Goal: Information Seeking & Learning: Find specific fact

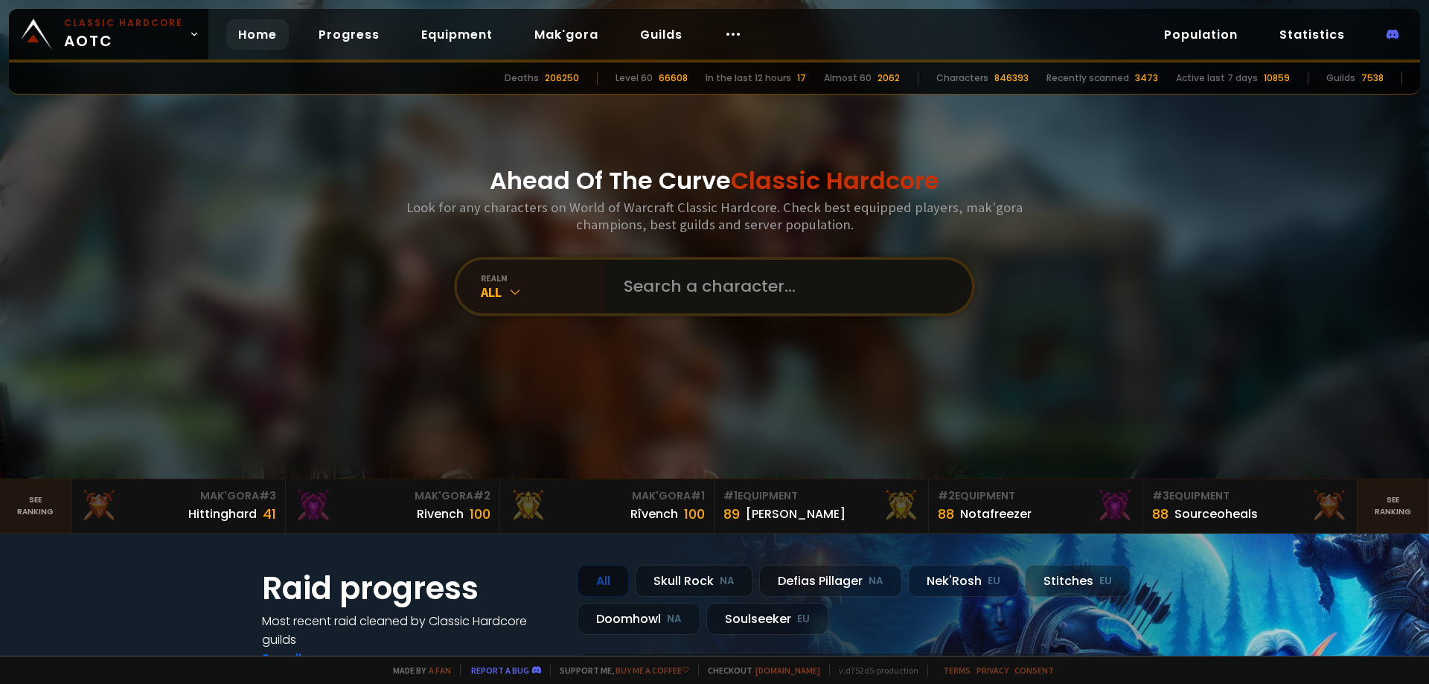
click at [692, 280] on input "text" at bounding box center [784, 287] width 339 height 54
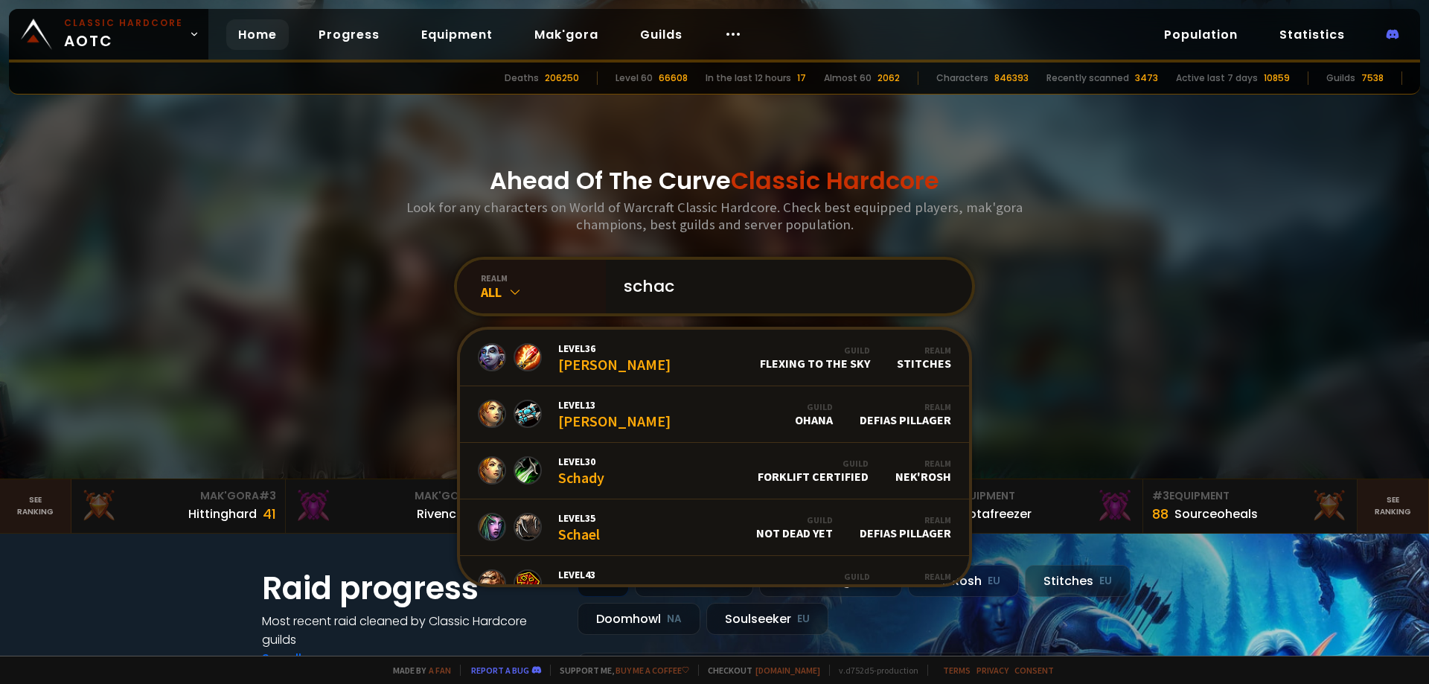
type input "schacc"
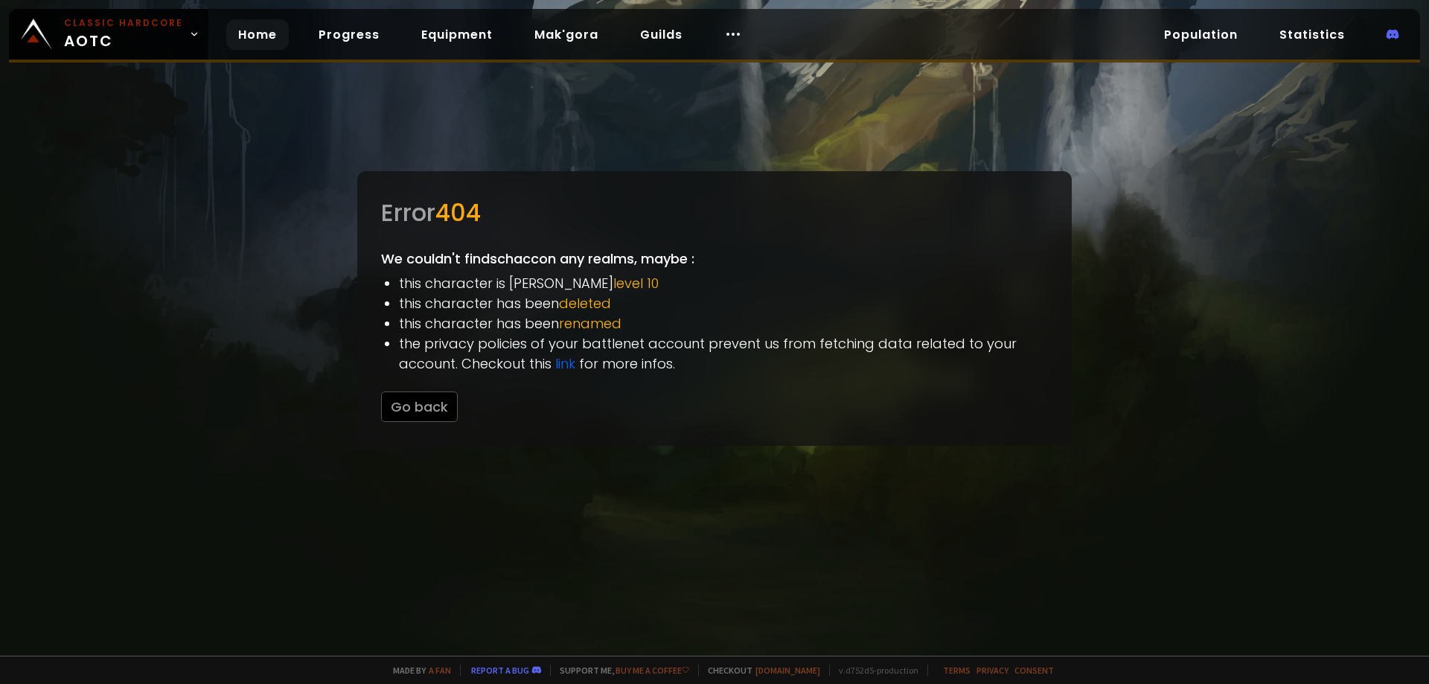
click at [260, 37] on link "Home" at bounding box center [257, 34] width 62 height 31
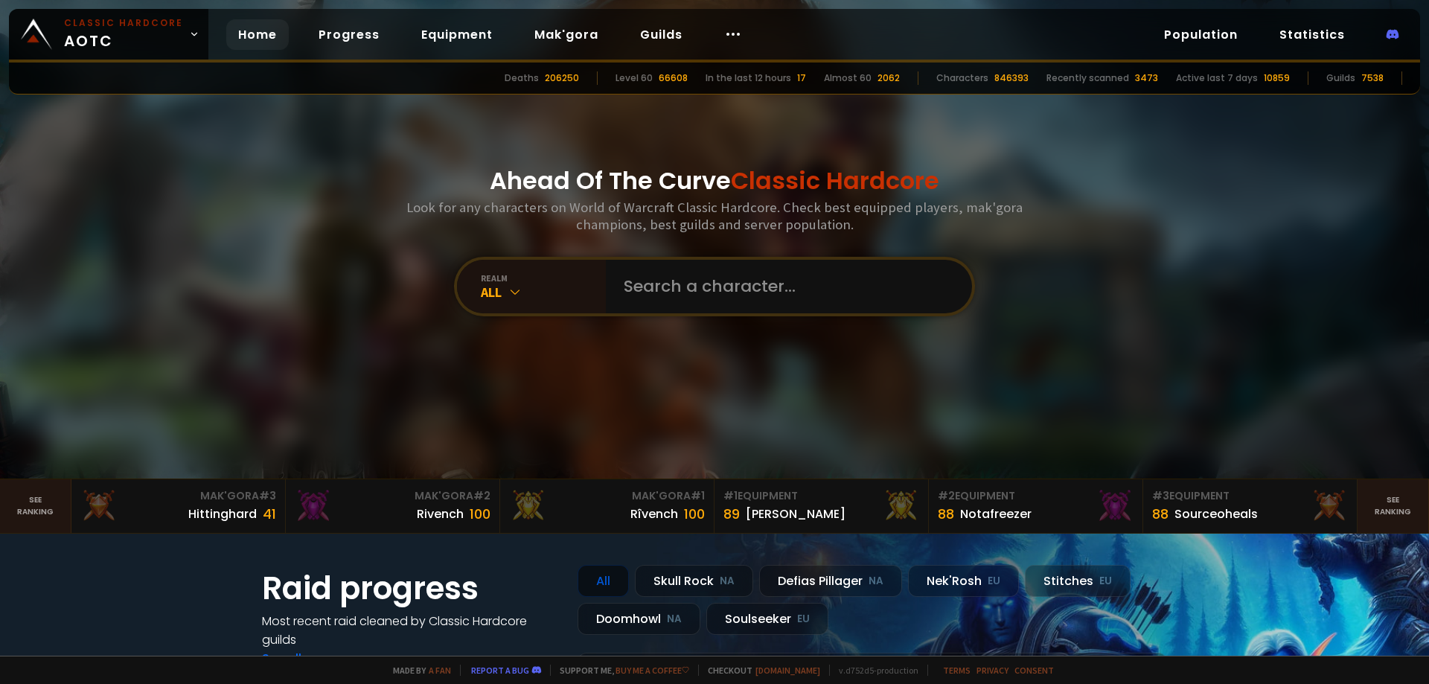
click at [781, 321] on div "Ahead Of The Curve Classic Hardcore Look for any characters on World of Warcraf…" at bounding box center [714, 239] width 897 height 478
click at [754, 300] on input "text" at bounding box center [784, 287] width 339 height 54
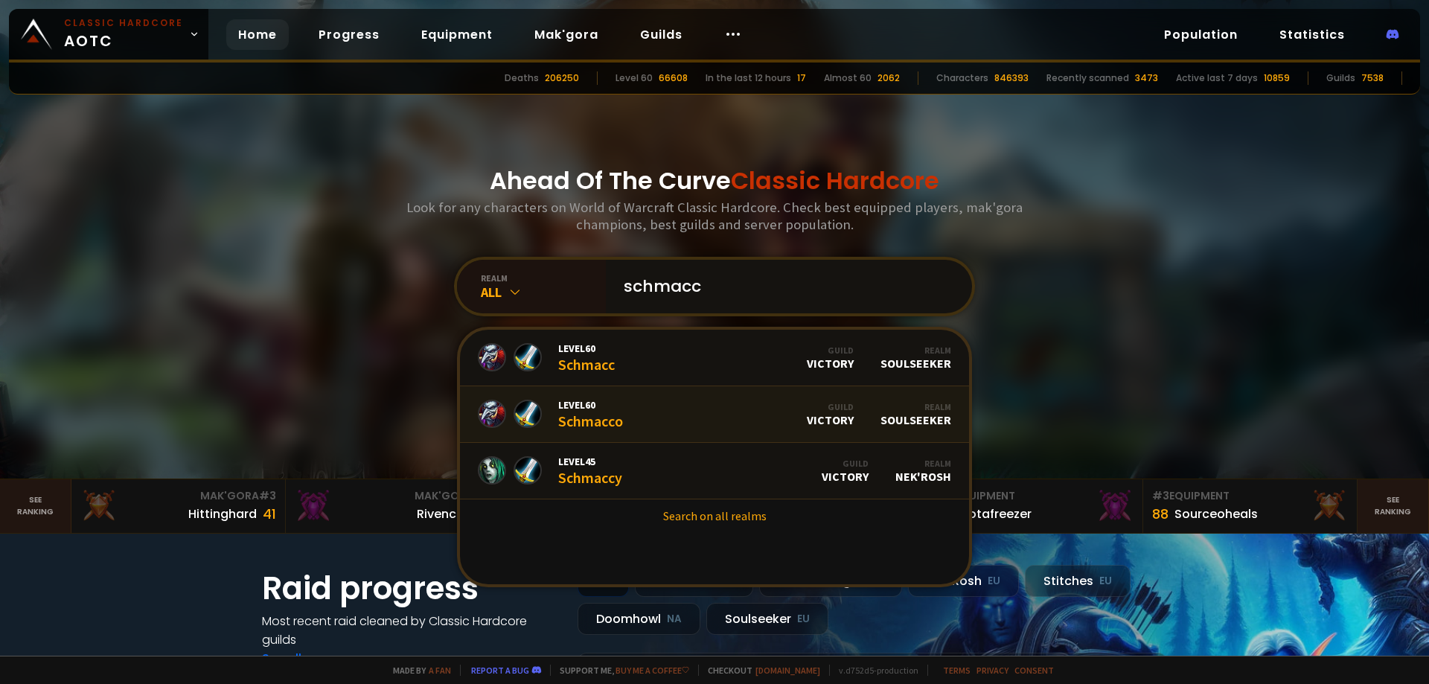
type input "schmacc"
click at [589, 353] on span "Level 60" at bounding box center [586, 348] width 57 height 13
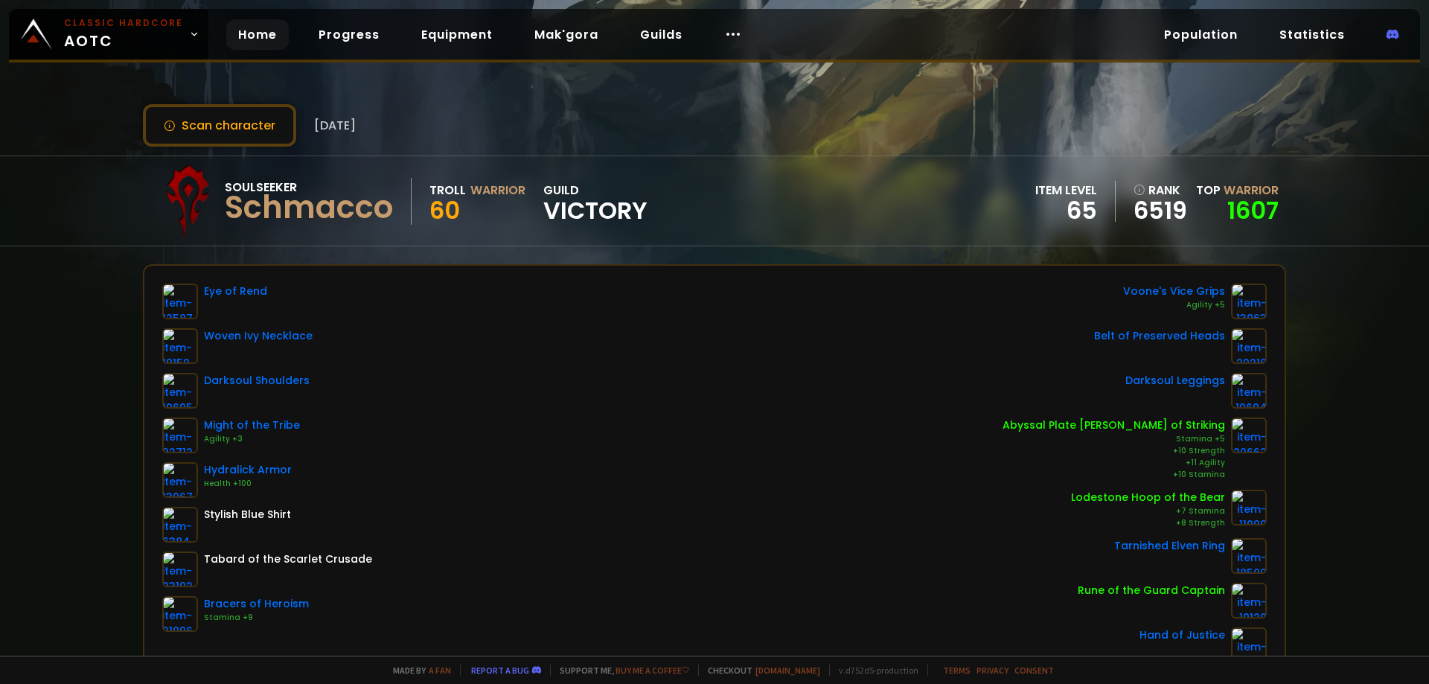
click at [249, 30] on link "Home" at bounding box center [257, 34] width 62 height 31
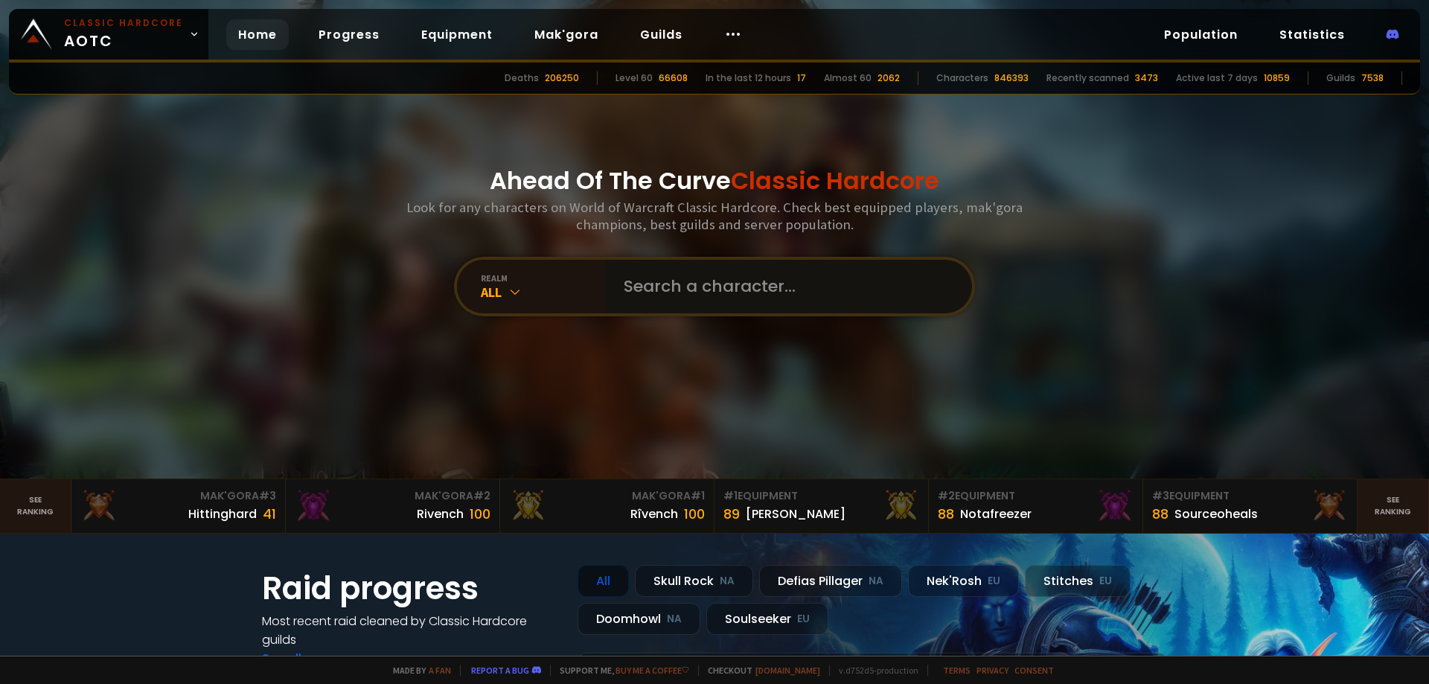
click at [677, 291] on input "text" at bounding box center [784, 287] width 339 height 54
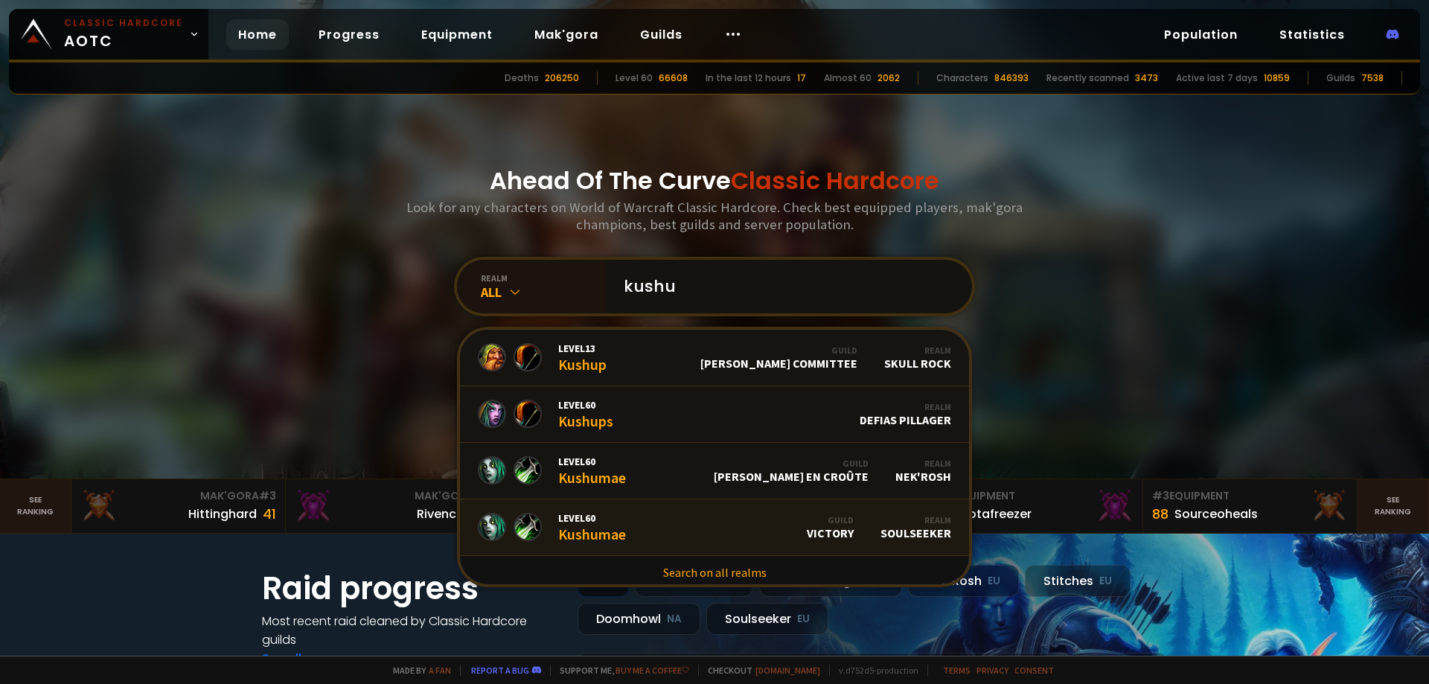
type input "kushu"
click at [760, 528] on link "Level 60 Kushumae Guild Victory Realm Soulseeker" at bounding box center [714, 527] width 509 height 57
